Goal: Find contact information: Find contact information

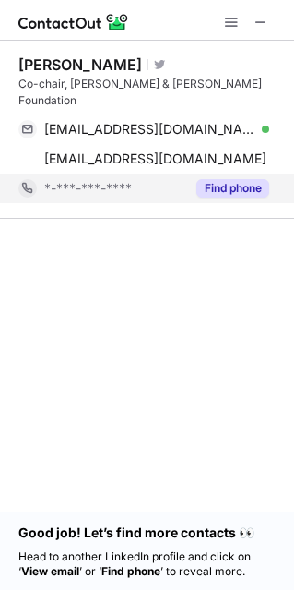
drag, startPoint x: 0, startPoint y: 0, endPoint x: 211, endPoint y: 171, distance: 271.7
click at [211, 179] on button "Find phone" at bounding box center [233, 188] width 73 height 18
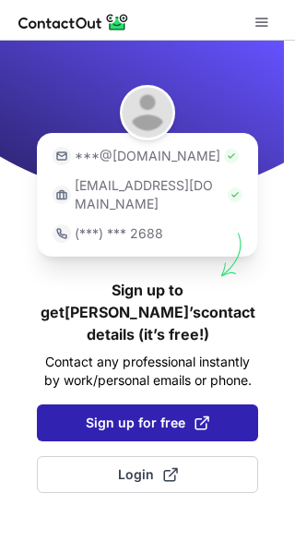
click at [162, 414] on span "Sign up for free" at bounding box center [148, 423] width 124 height 18
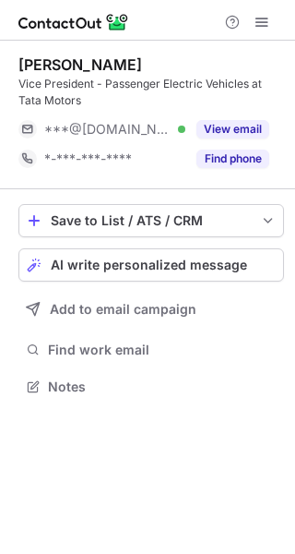
scroll to position [373, 295]
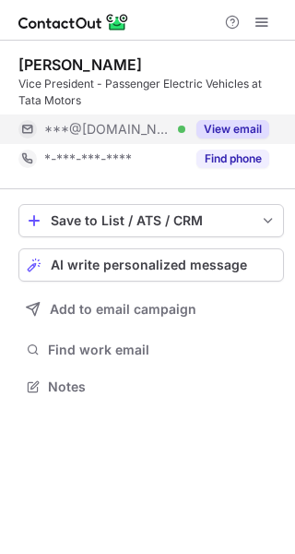
click at [227, 126] on button "View email" at bounding box center [233, 129] width 73 height 18
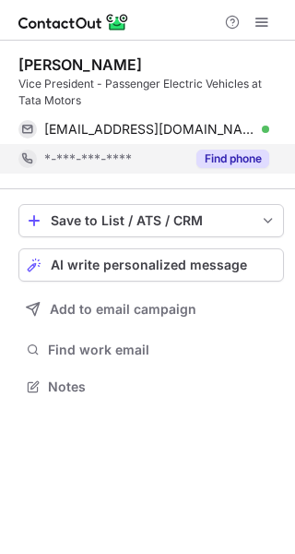
click at [228, 154] on button "Find phone" at bounding box center [233, 159] width 73 height 18
